Goal: Complete application form

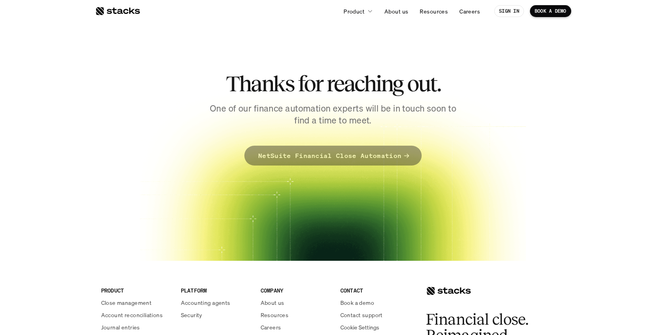
click at [362, 159] on p "NetSuite Financial Close Automation" at bounding box center [329, 155] width 143 height 11
